Goal: Information Seeking & Learning: Learn about a topic

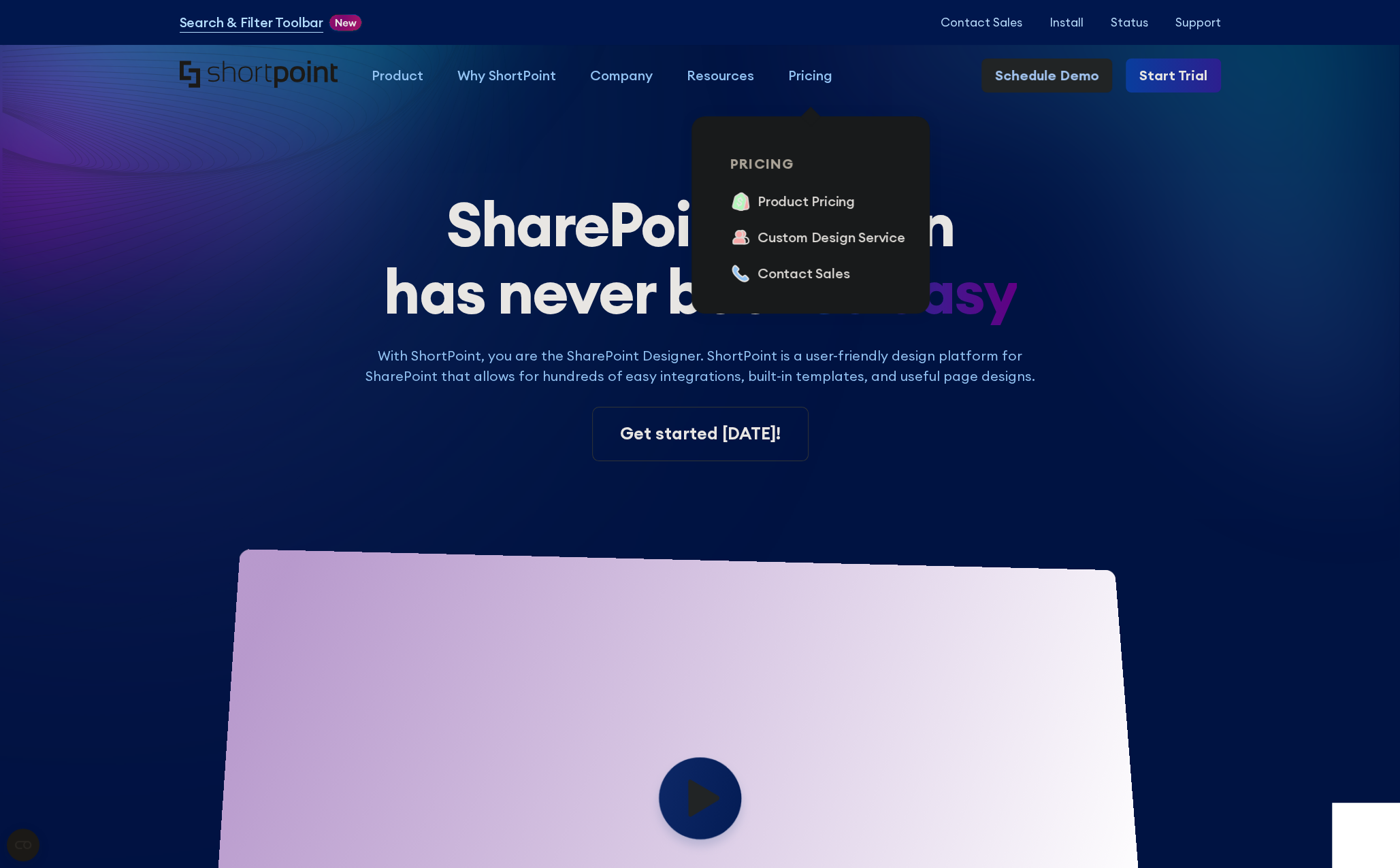
click at [793, 77] on div "Pricing" at bounding box center [810, 76] width 44 height 20
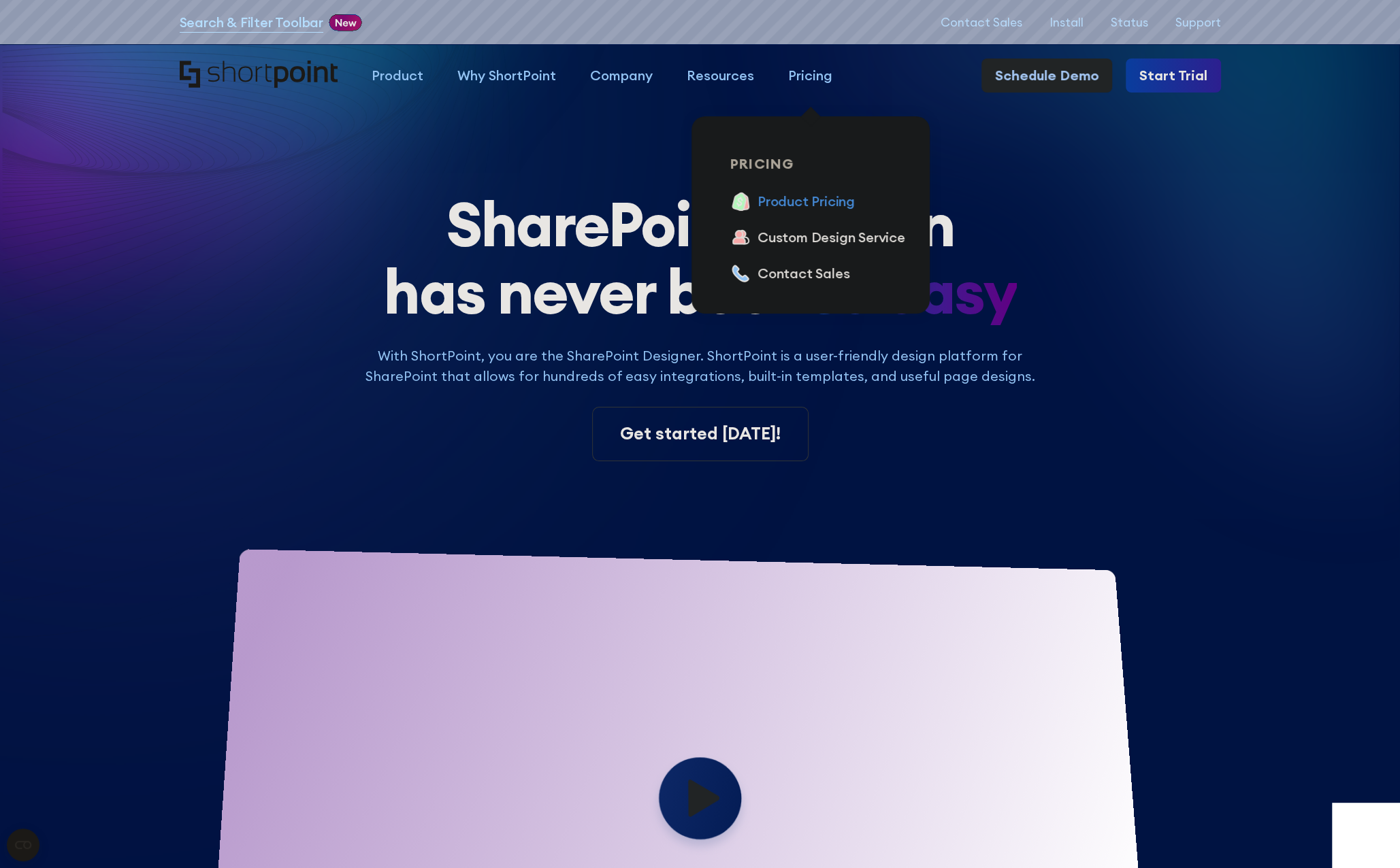
click at [804, 202] on div "Product Pricing" at bounding box center [805, 202] width 98 height 20
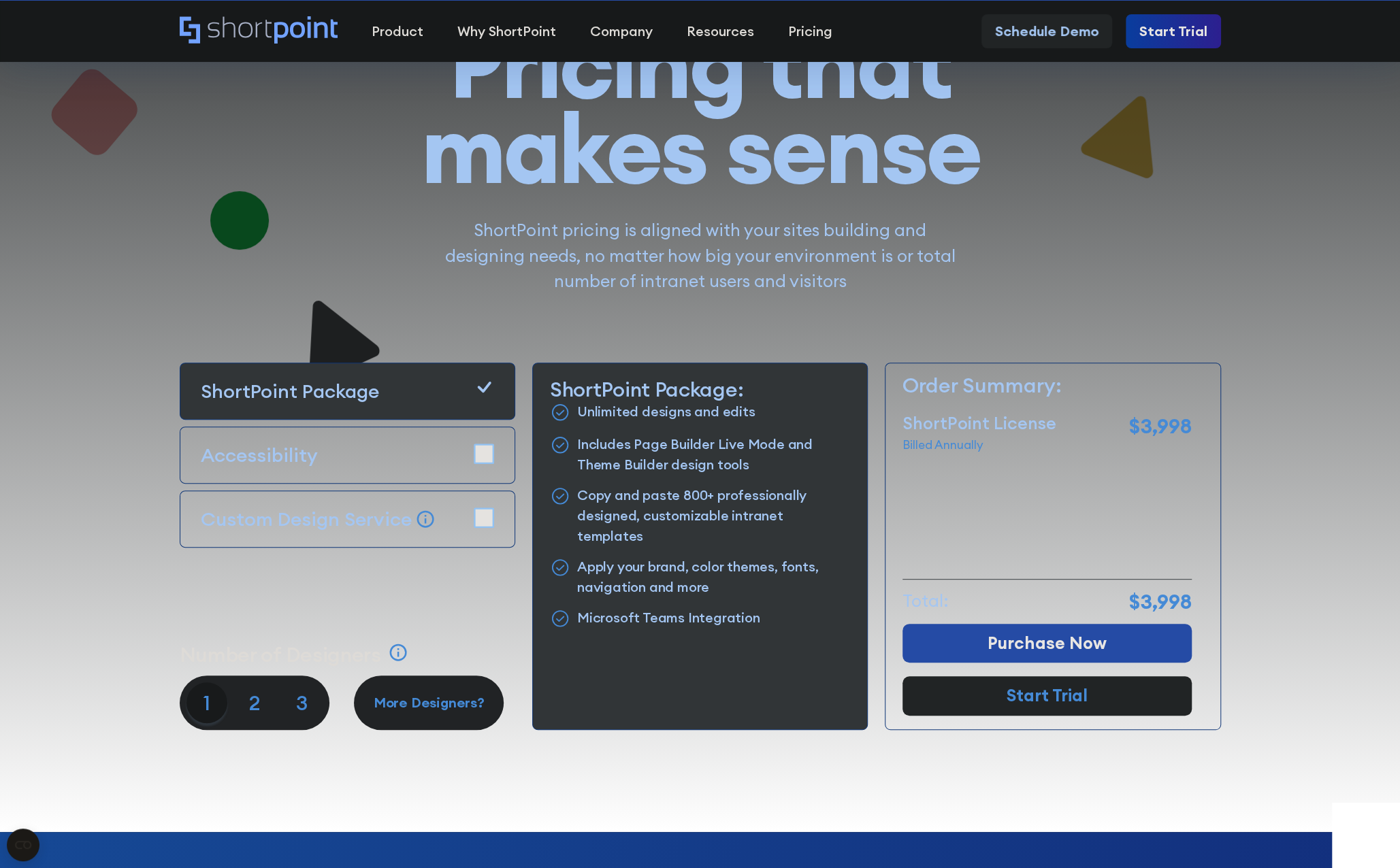
scroll to position [204, 0]
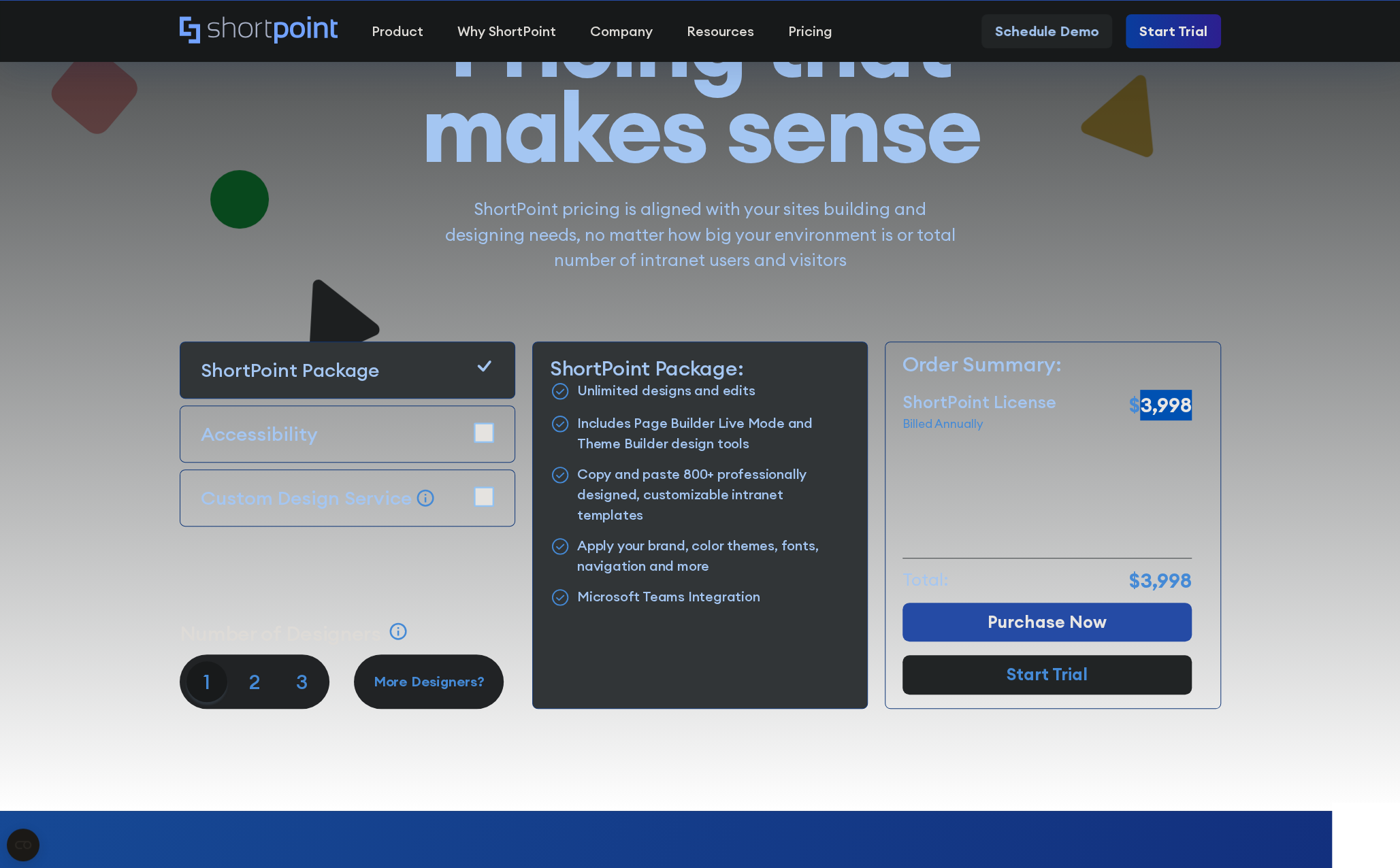
drag, startPoint x: 1145, startPoint y: 403, endPoint x: 1188, endPoint y: 406, distance: 43.1
click at [1188, 406] on p "$3,998" at bounding box center [1160, 405] width 63 height 31
click at [306, 684] on p "3" at bounding box center [302, 681] width 41 height 41
click at [249, 687] on p "2" at bounding box center [254, 681] width 41 height 41
click at [213, 679] on p "1" at bounding box center [206, 681] width 41 height 41
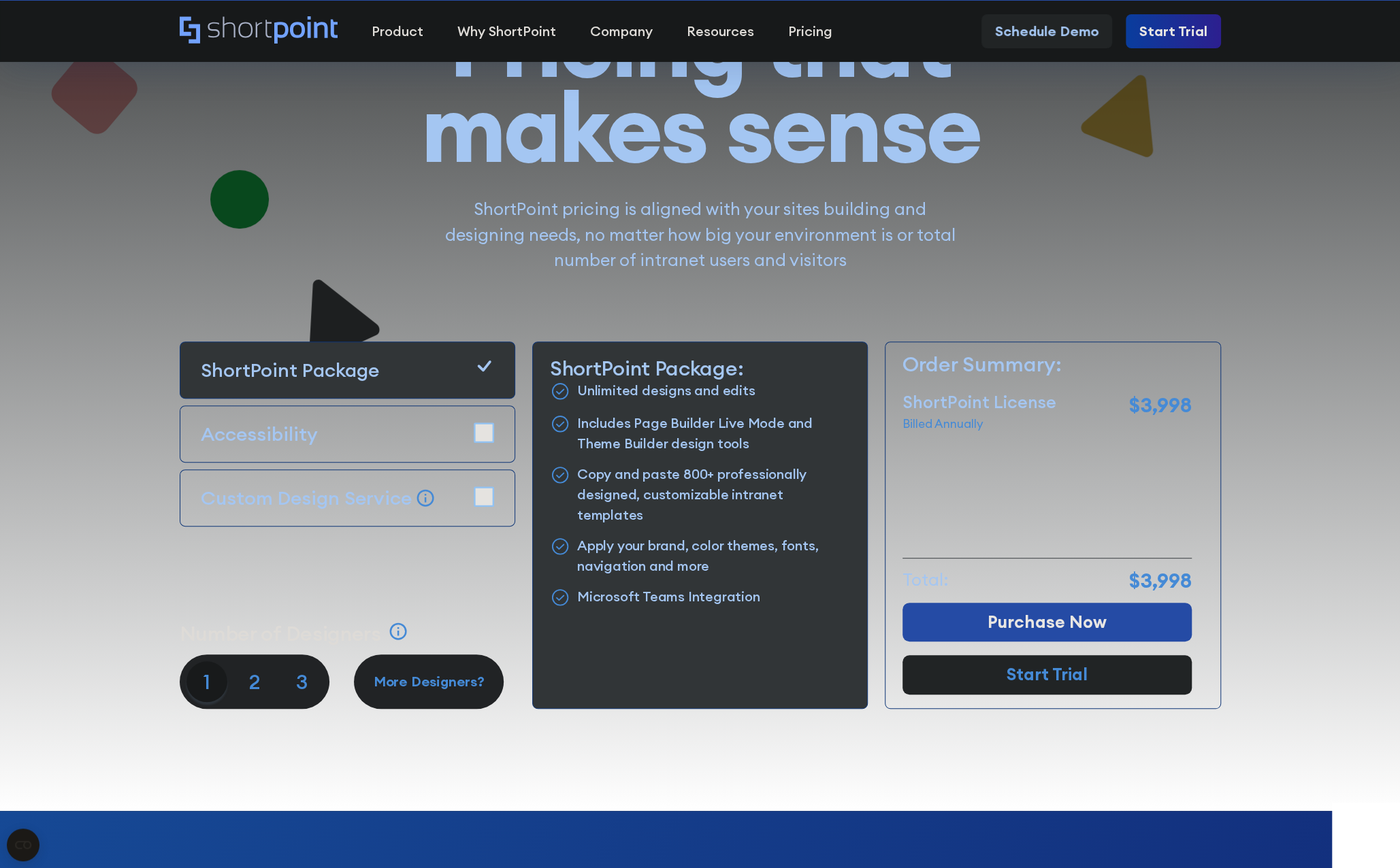
click at [264, 719] on div at bounding box center [700, 321] width 1225 height 981
click at [258, 689] on p "2" at bounding box center [254, 681] width 41 height 41
click at [306, 687] on p "3" at bounding box center [302, 681] width 41 height 41
click at [181, 679] on div "1 2 3" at bounding box center [254, 682] width 150 height 55
click at [195, 679] on p "1" at bounding box center [206, 681] width 41 height 41
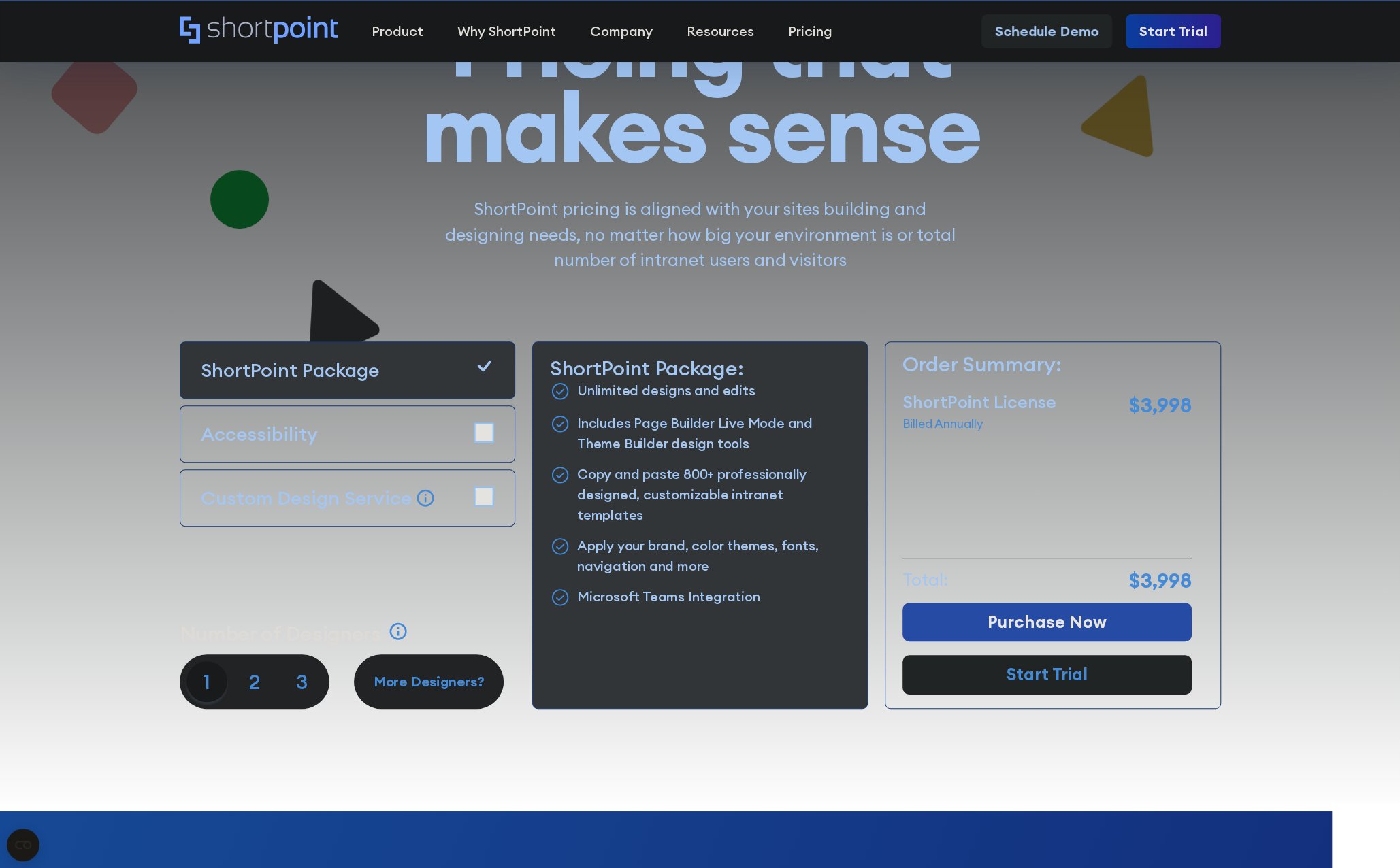
click at [208, 682] on p "1" at bounding box center [206, 681] width 41 height 41
click at [251, 679] on p "2" at bounding box center [254, 681] width 41 height 41
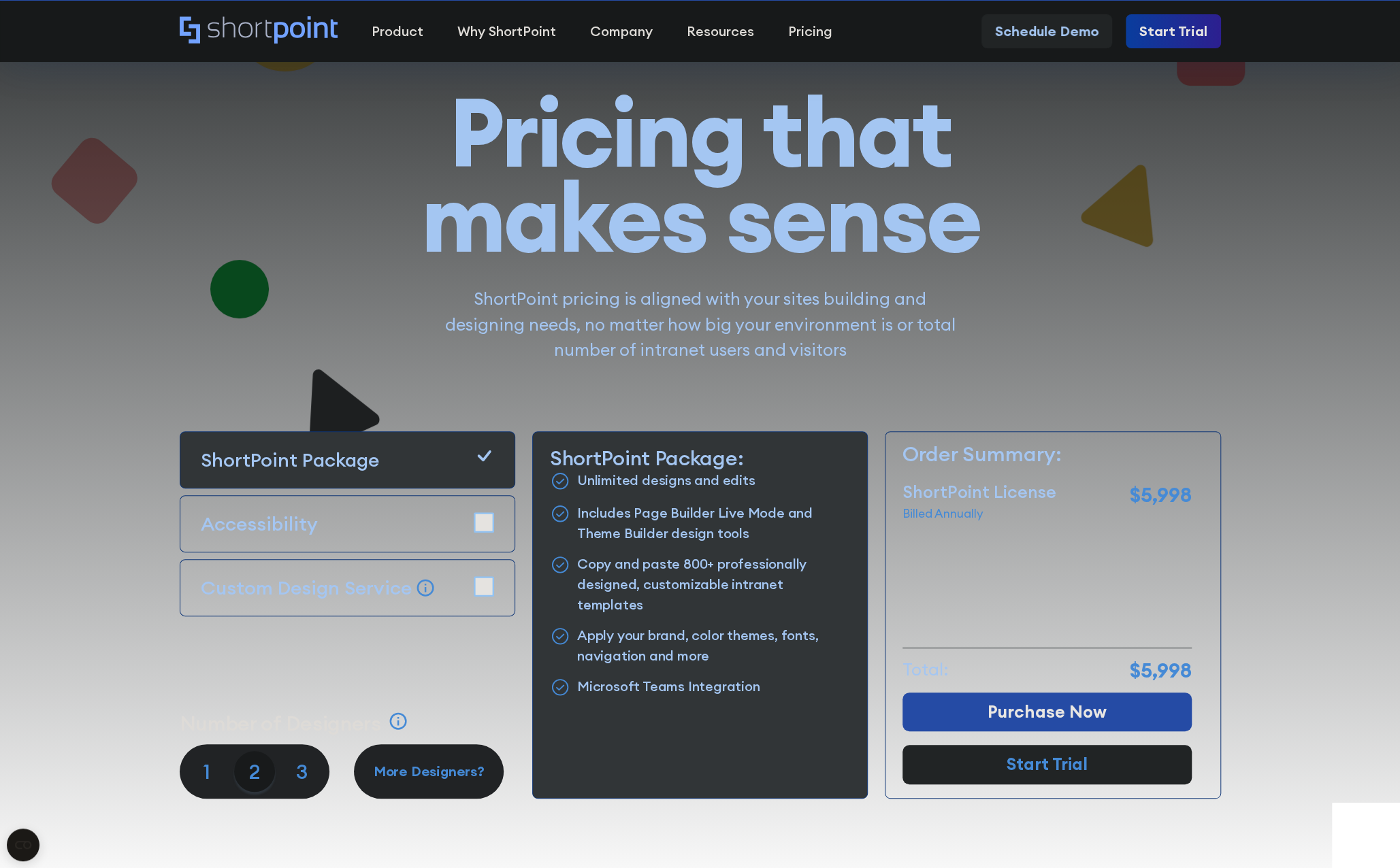
scroll to position [136, 0]
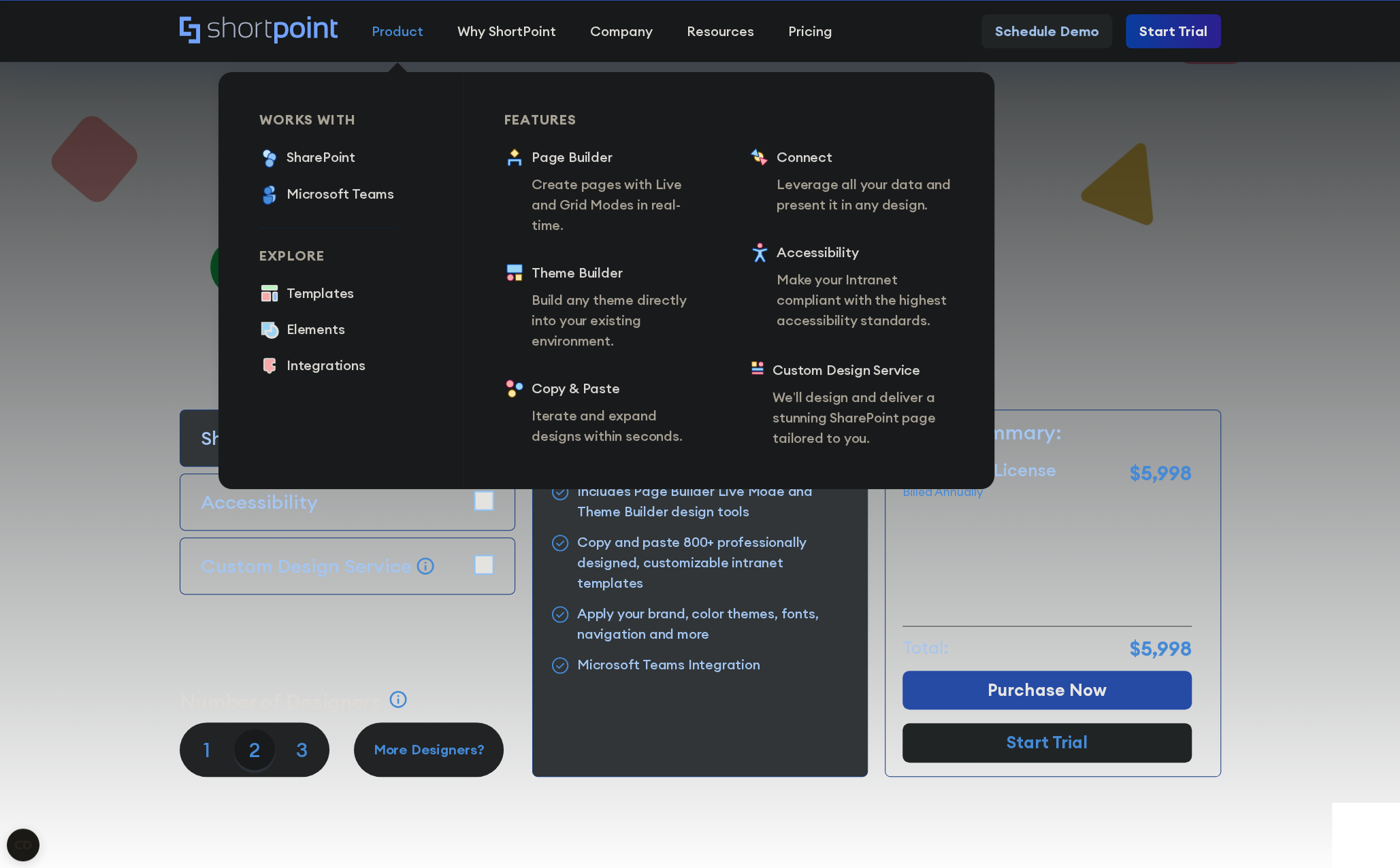
click at [392, 42] on link "Product" at bounding box center [398, 31] width 86 height 34
click at [407, 26] on div "Product" at bounding box center [397, 31] width 52 height 20
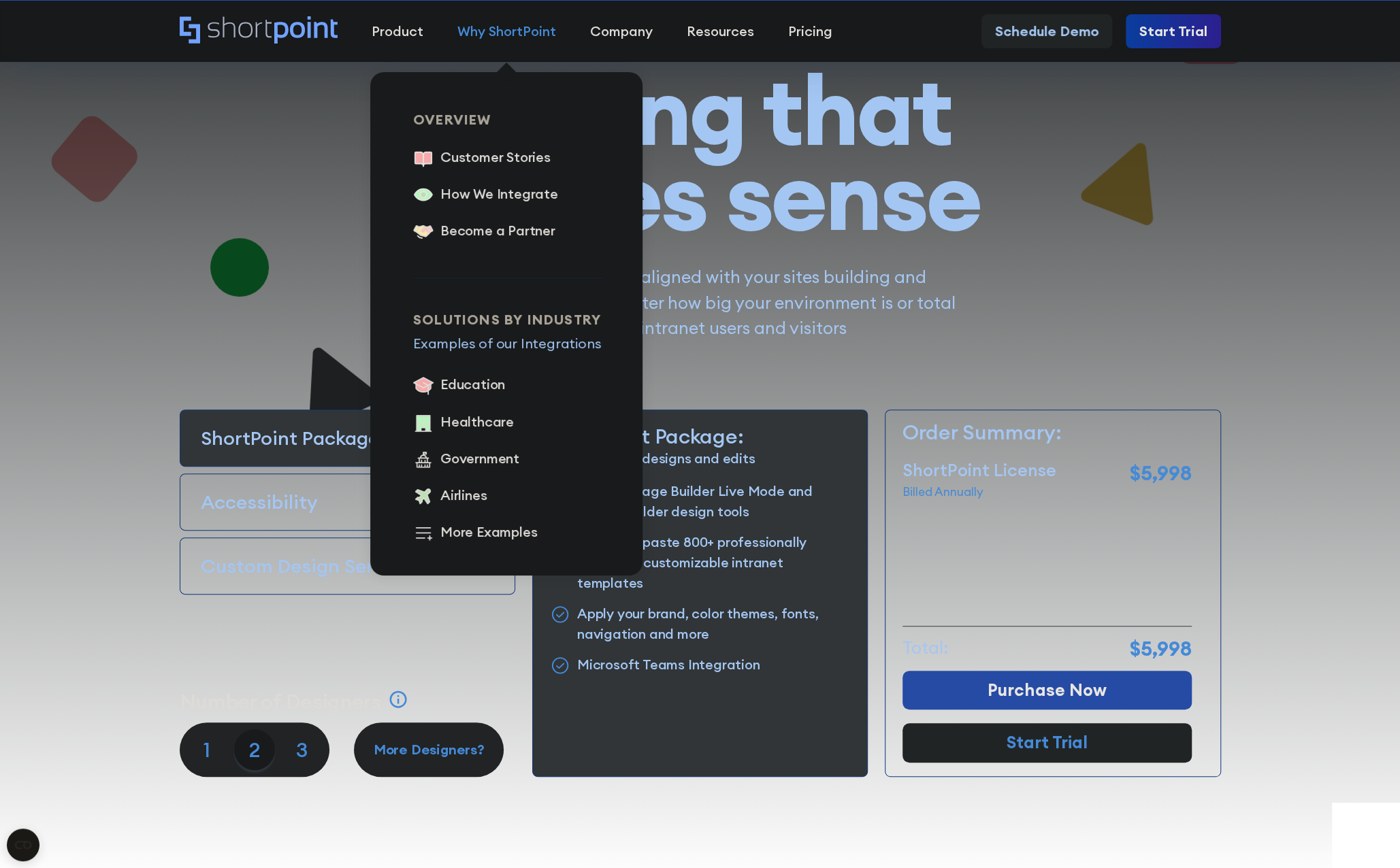
click at [503, 26] on div "Why ShortPoint" at bounding box center [506, 31] width 99 height 20
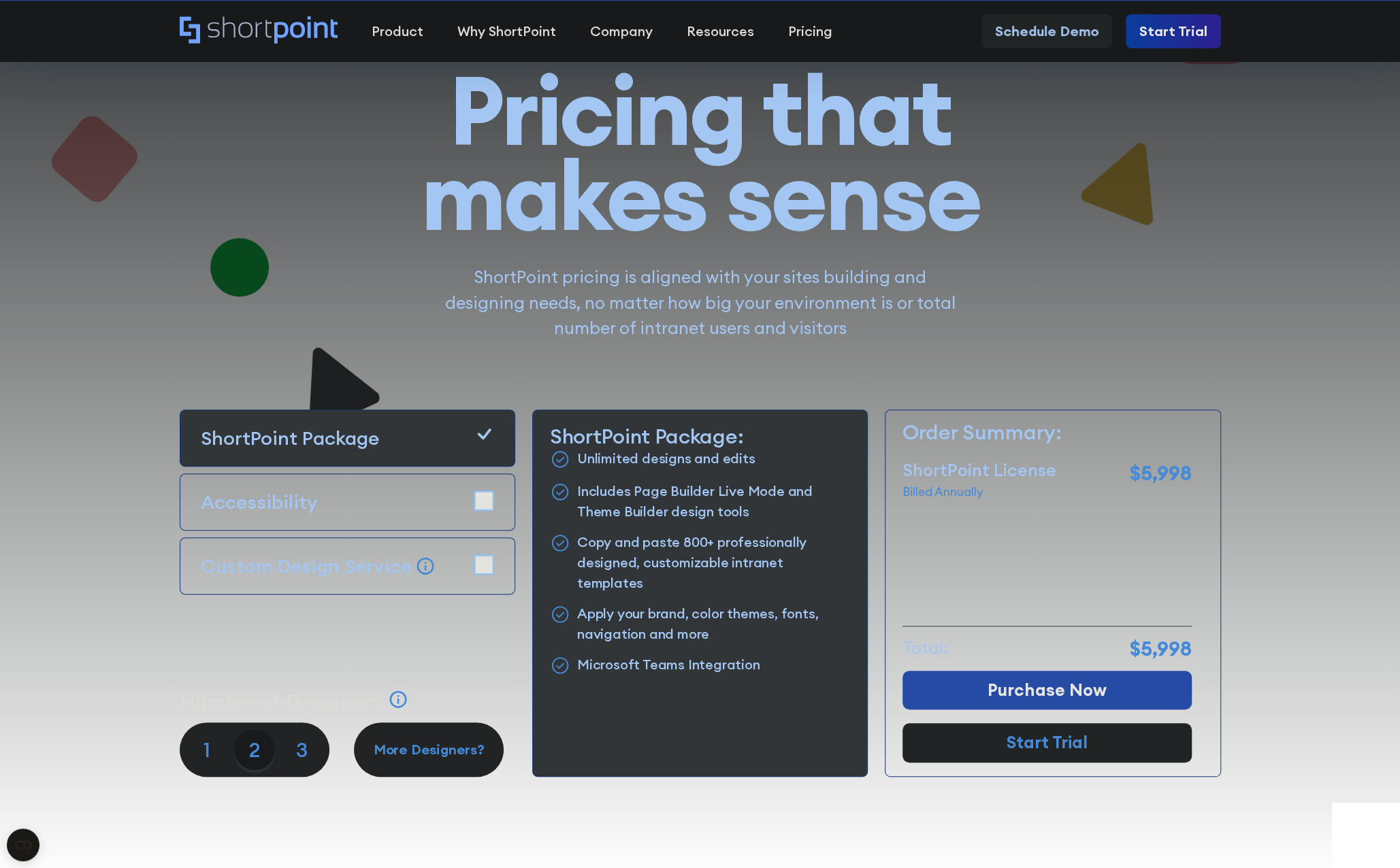
click at [280, 32] on icon "Home" at bounding box center [259, 30] width 159 height 27
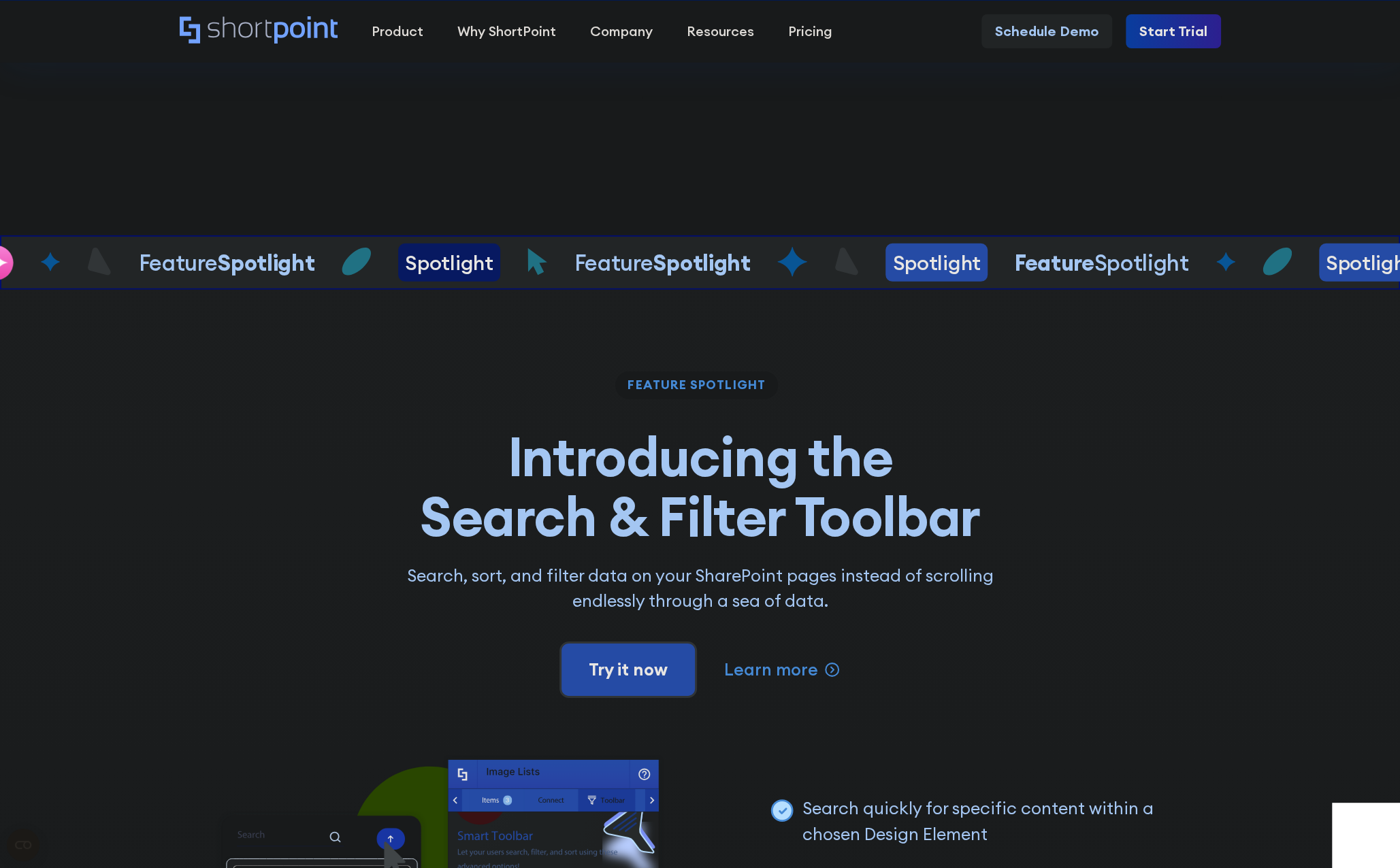
scroll to position [3265, 0]
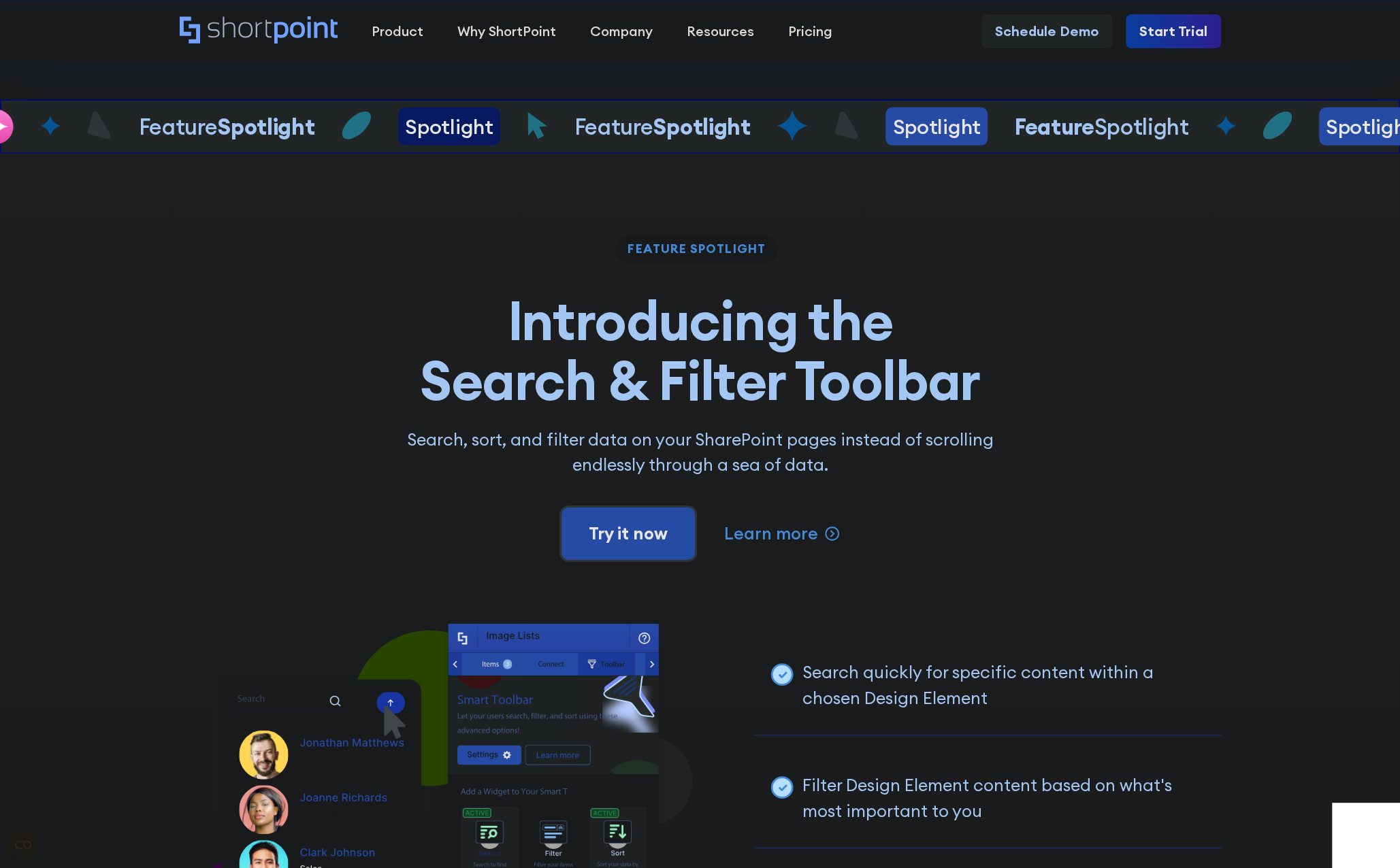
click at [1175, 399] on div "feature spotlight Introducing the Search & Filter Toolbar Search, sort, and fil…" at bounding box center [700, 398] width 1041 height 326
